Goal: Check status: Check status

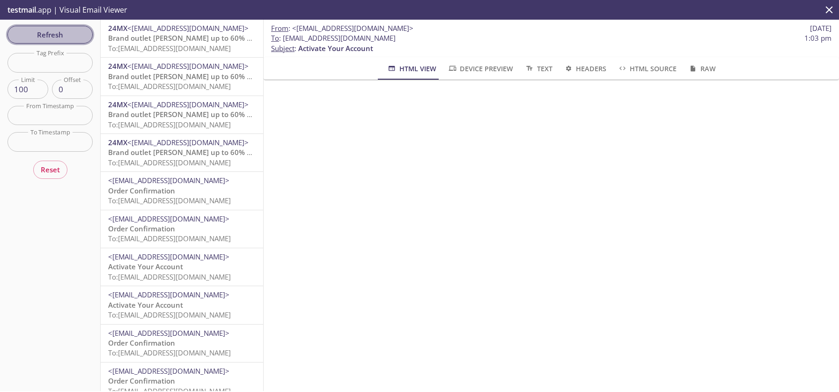
click at [77, 32] on span "Refresh" at bounding box center [50, 35] width 70 height 12
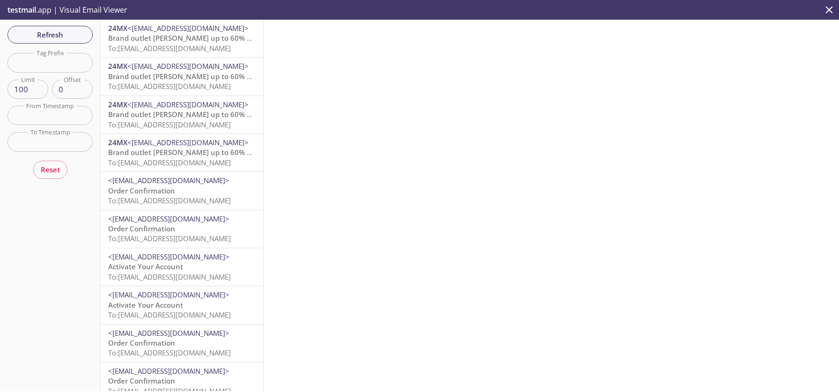
click at [58, 66] on input "text" at bounding box center [49, 62] width 85 height 19
paste input "2eb9e90d-c1a0-4764-9a9c-35c57f58e5b3"
type input "2eb9e90d-c1a0-4764-9a9c-35c57f58e5b3"
paste input "[EMAIL_ADDRESS][DOMAIN_NAME]"
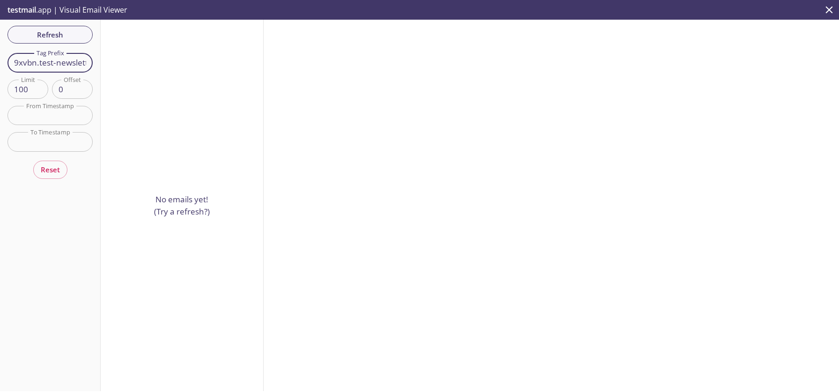
click at [73, 62] on input "9xvbn.test-newsletter-k" at bounding box center [49, 62] width 85 height 19
click at [74, 63] on input "letter-" at bounding box center [49, 62] width 85 height 19
type input "l"
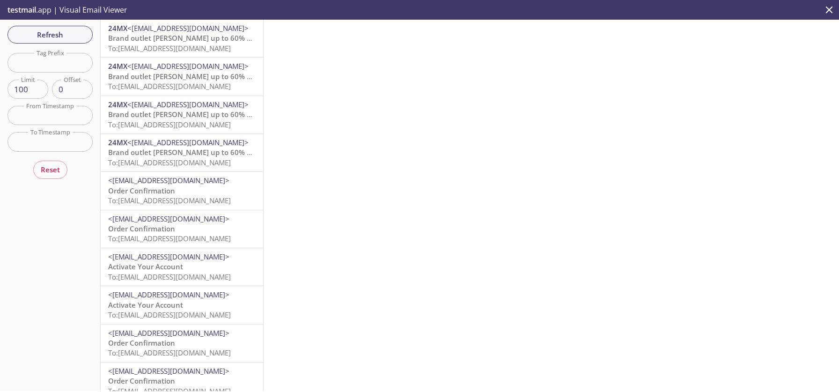
click at [69, 37] on span "Refresh" at bounding box center [50, 35] width 70 height 12
click at [38, 33] on span "Refresh" at bounding box center [50, 35] width 70 height 12
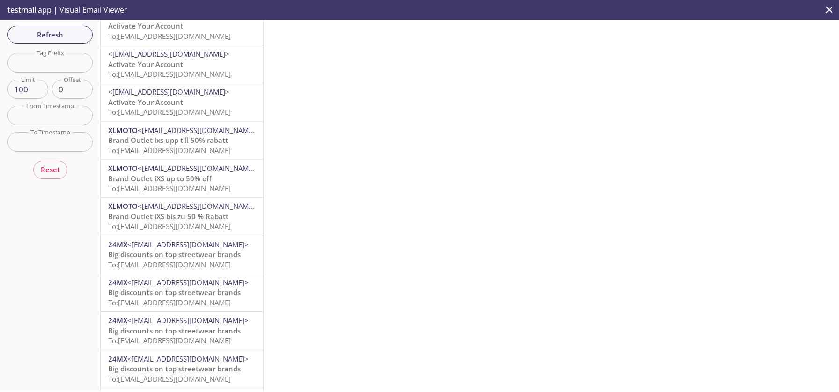
scroll to position [981, 0]
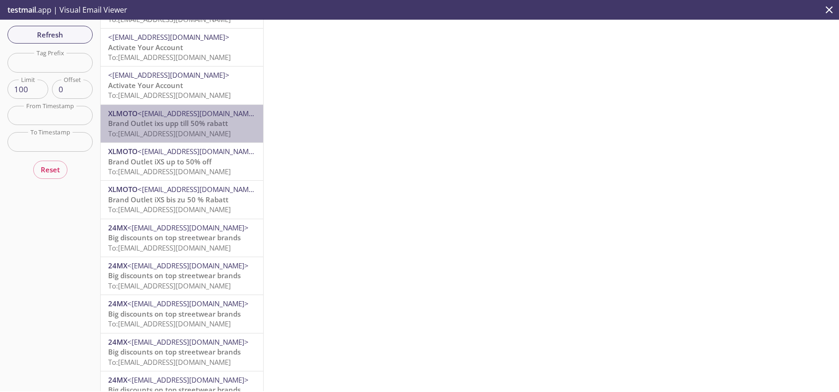
click at [191, 118] on span "Brand Outlet ixs upp till 50% rabatt" at bounding box center [168, 122] width 120 height 9
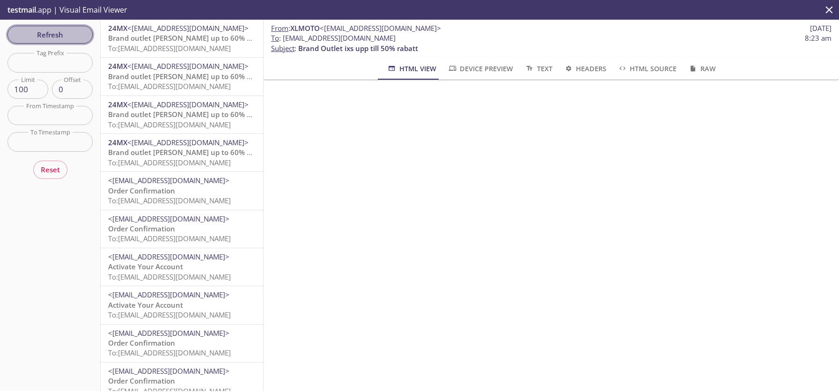
click at [47, 33] on span "Refresh" at bounding box center [50, 35] width 70 height 12
